Goal: Information Seeking & Learning: Learn about a topic

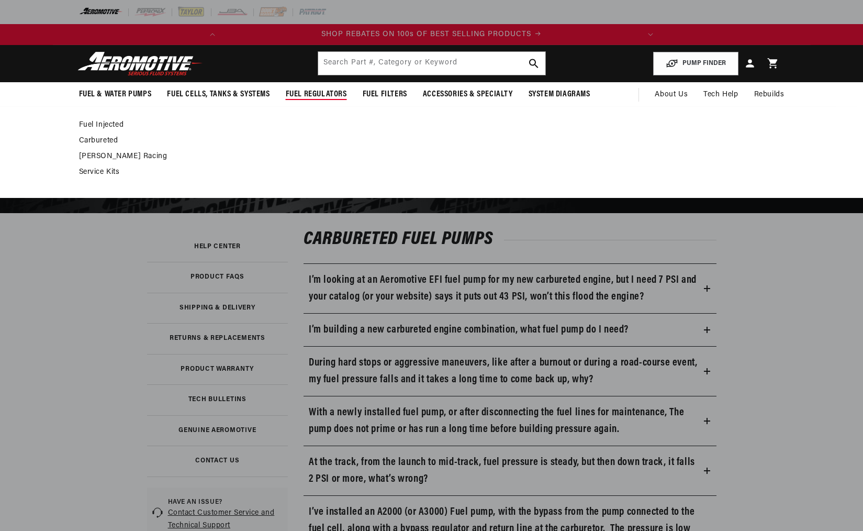
click at [89, 121] on link "Fuel Injected" at bounding box center [426, 124] width 695 height 9
